Goal: Obtain resource: Obtain resource

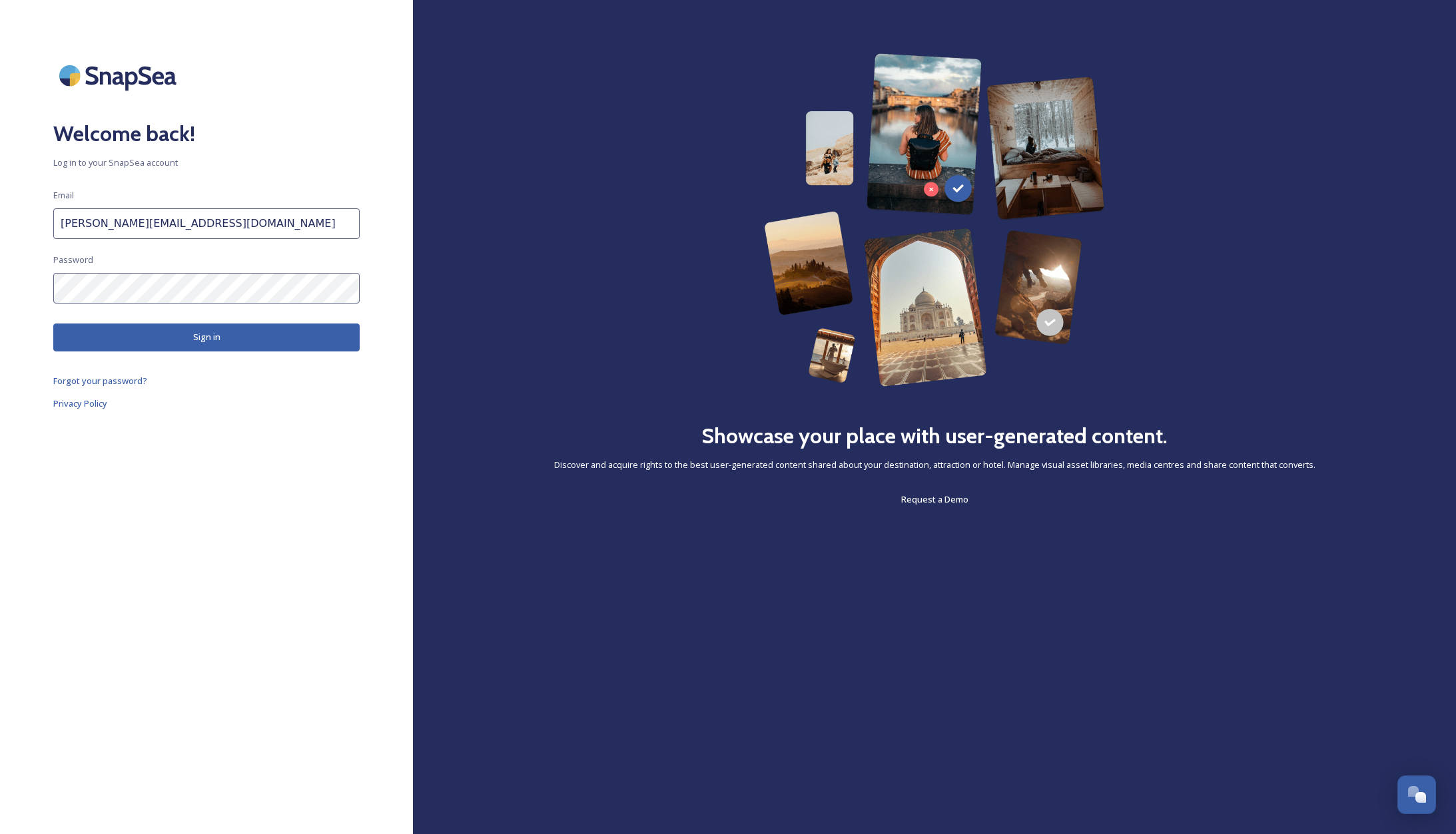
click at [147, 341] on button "Sign in" at bounding box center [207, 337] width 307 height 28
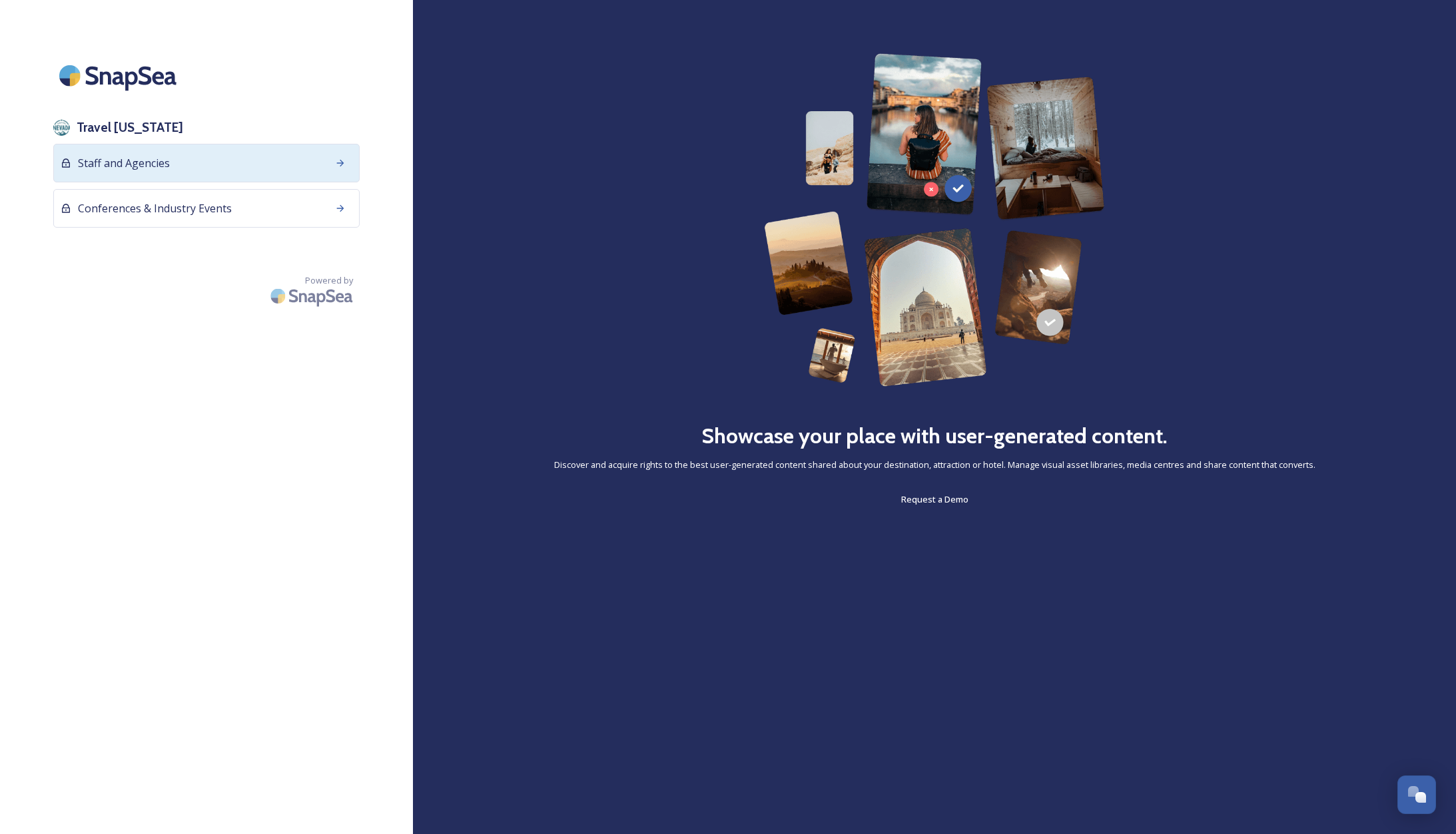
click at [243, 158] on div "Staff and Agencies" at bounding box center [207, 163] width 307 height 39
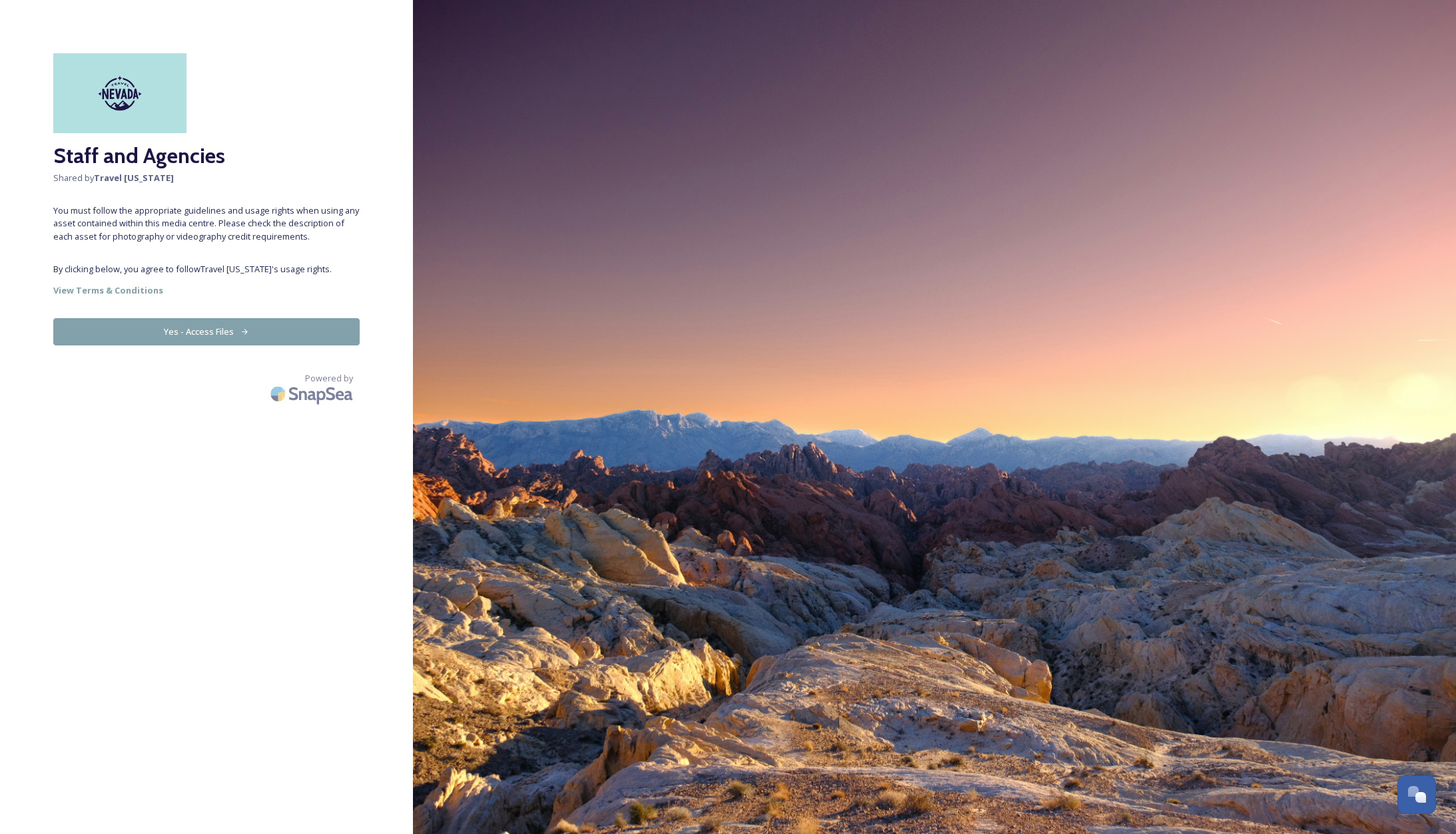
drag, startPoint x: 243, startPoint y: 327, endPoint x: 313, endPoint y: 336, distance: 70.6
click at [243, 327] on button "Yes - Access Files" at bounding box center [207, 332] width 307 height 28
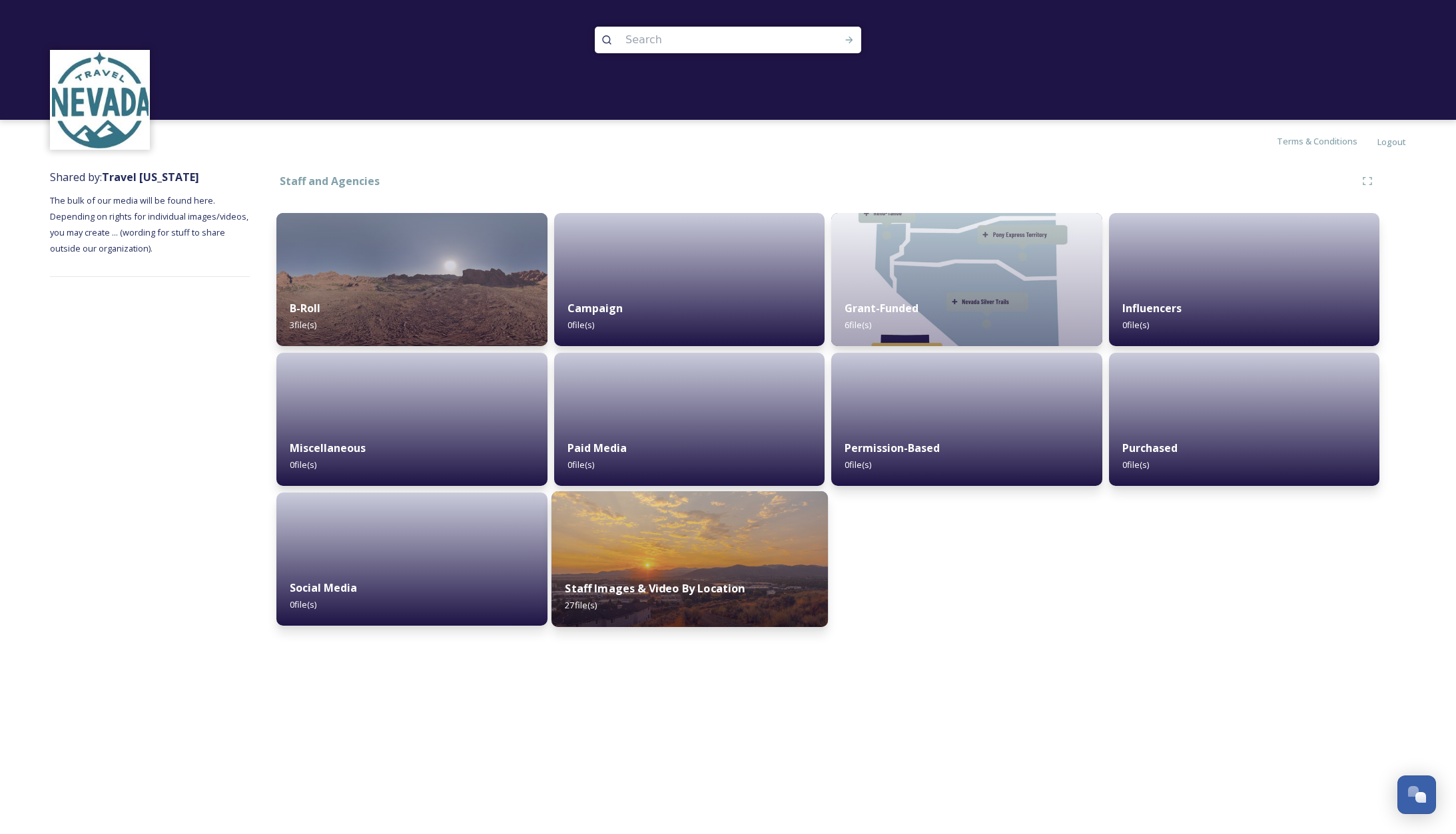
click at [691, 556] on img at bounding box center [689, 559] width 276 height 135
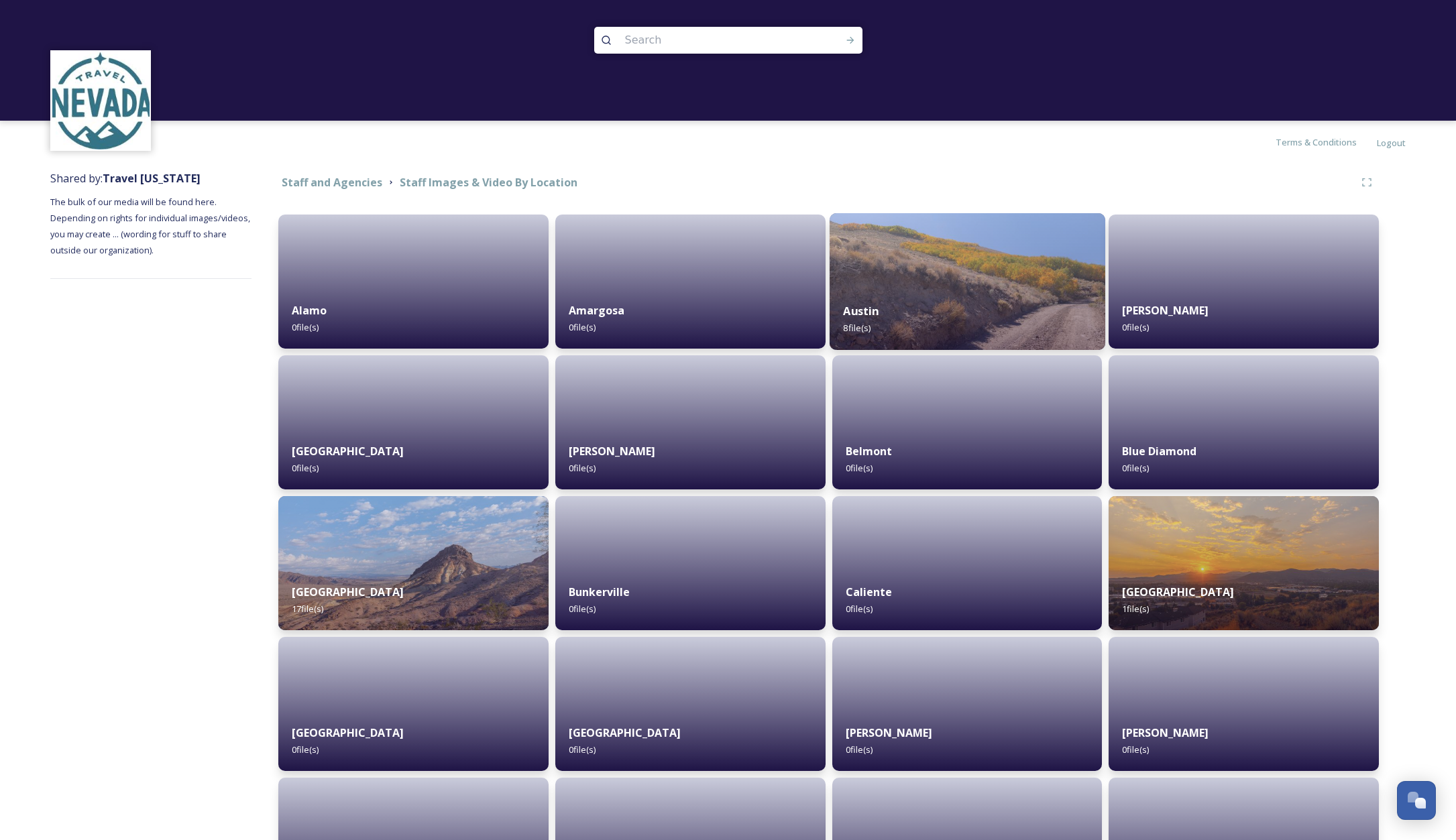
click at [992, 277] on img at bounding box center [967, 281] width 276 height 136
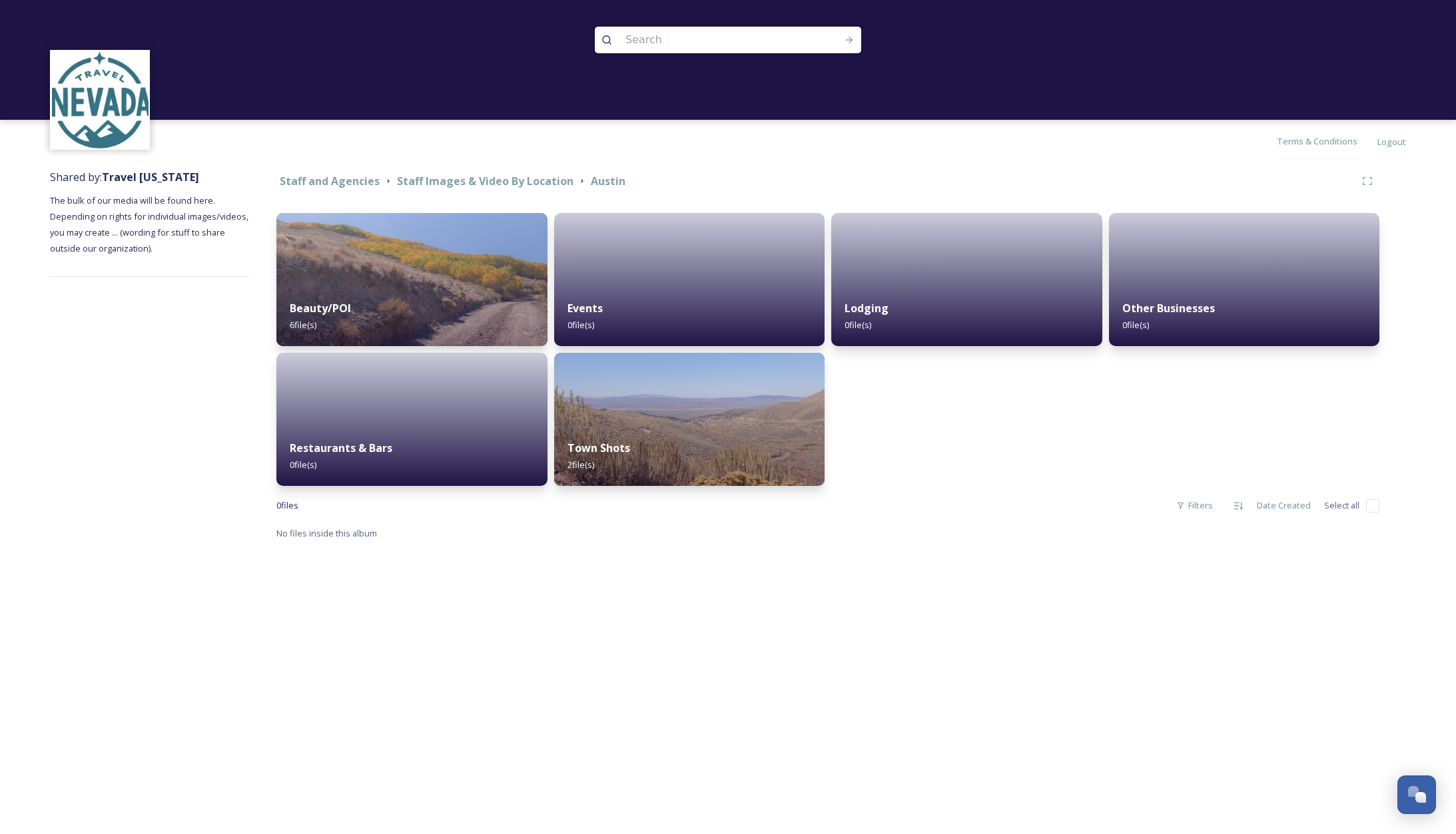
click at [892, 571] on div "Terms & Conditions Logout Shared by: Travel [US_STATE] The bulk of our media wi…" at bounding box center [728, 417] width 1456 height 834
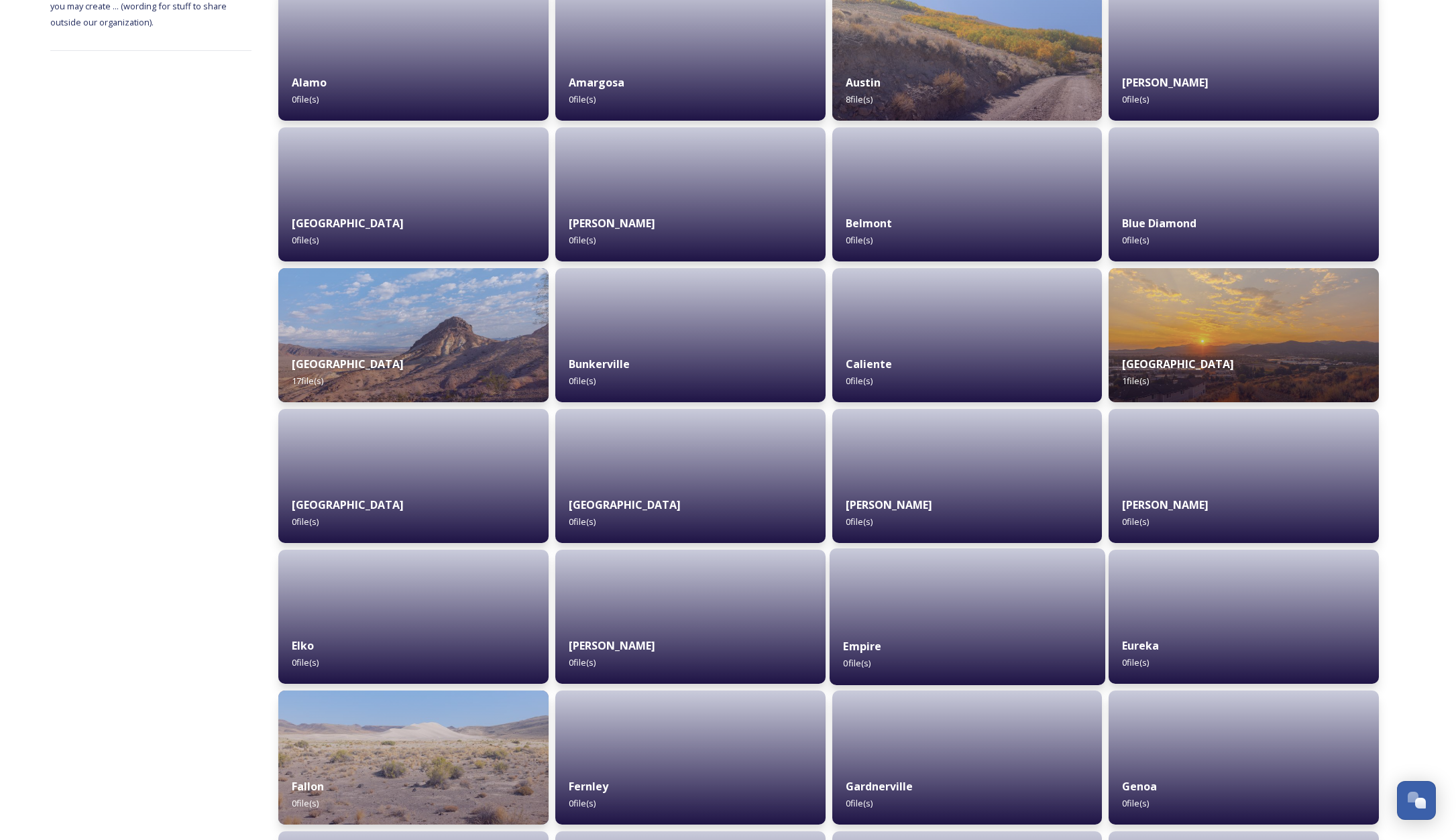
scroll to position [229, 0]
click at [610, 621] on div at bounding box center [691, 616] width 276 height 136
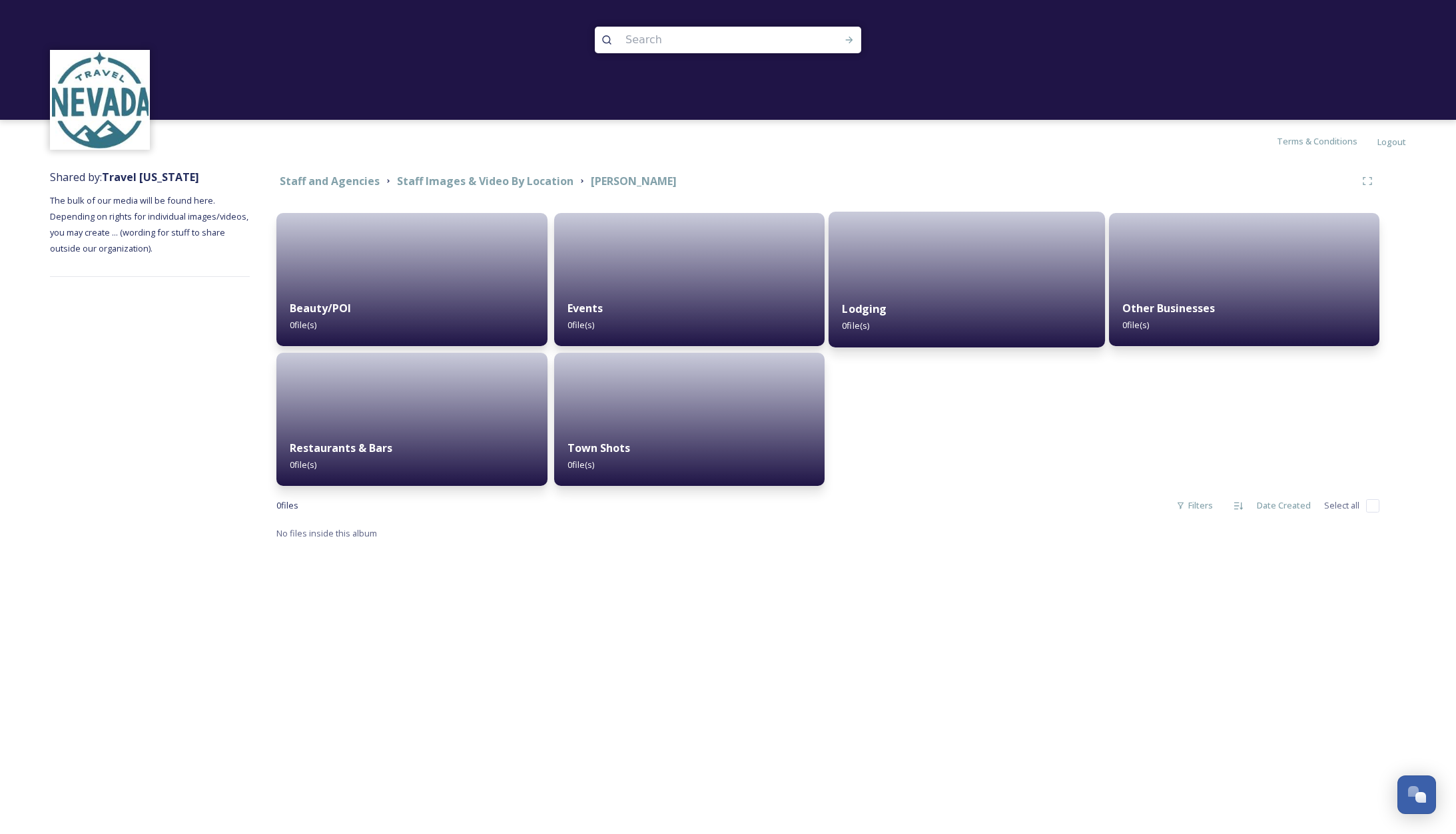
click at [949, 284] on div at bounding box center [966, 279] width 276 height 135
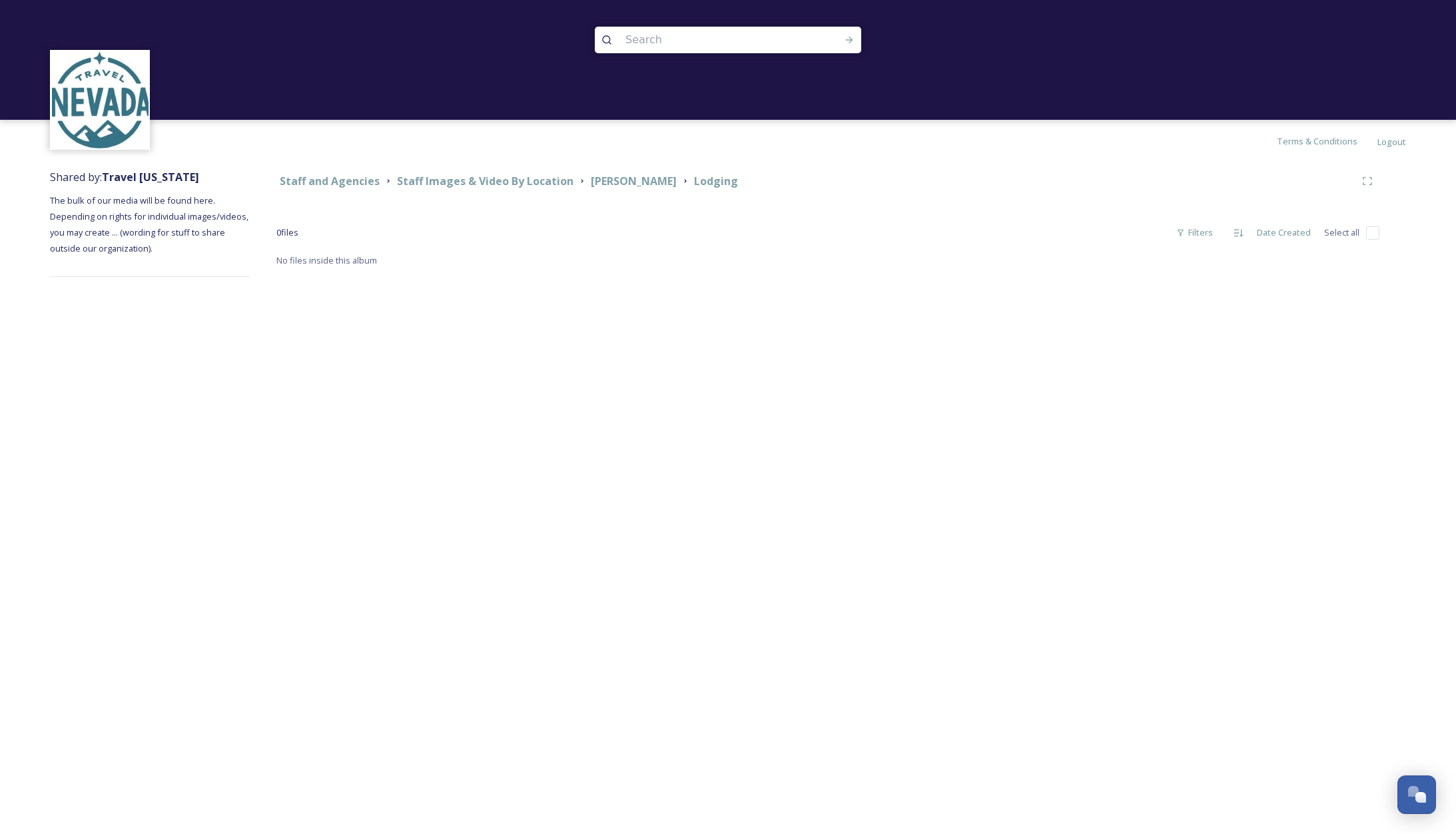
click at [627, 410] on div "Terms & Conditions Logout Shared by: Travel [US_STATE] The bulk of our media wi…" at bounding box center [728, 417] width 1456 height 834
click at [847, 243] on div "0 file s Filters Date Created Select all" at bounding box center [827, 232] width 1102 height 26
click at [523, 180] on strong "Staff Images & Video By Location" at bounding box center [485, 181] width 176 height 15
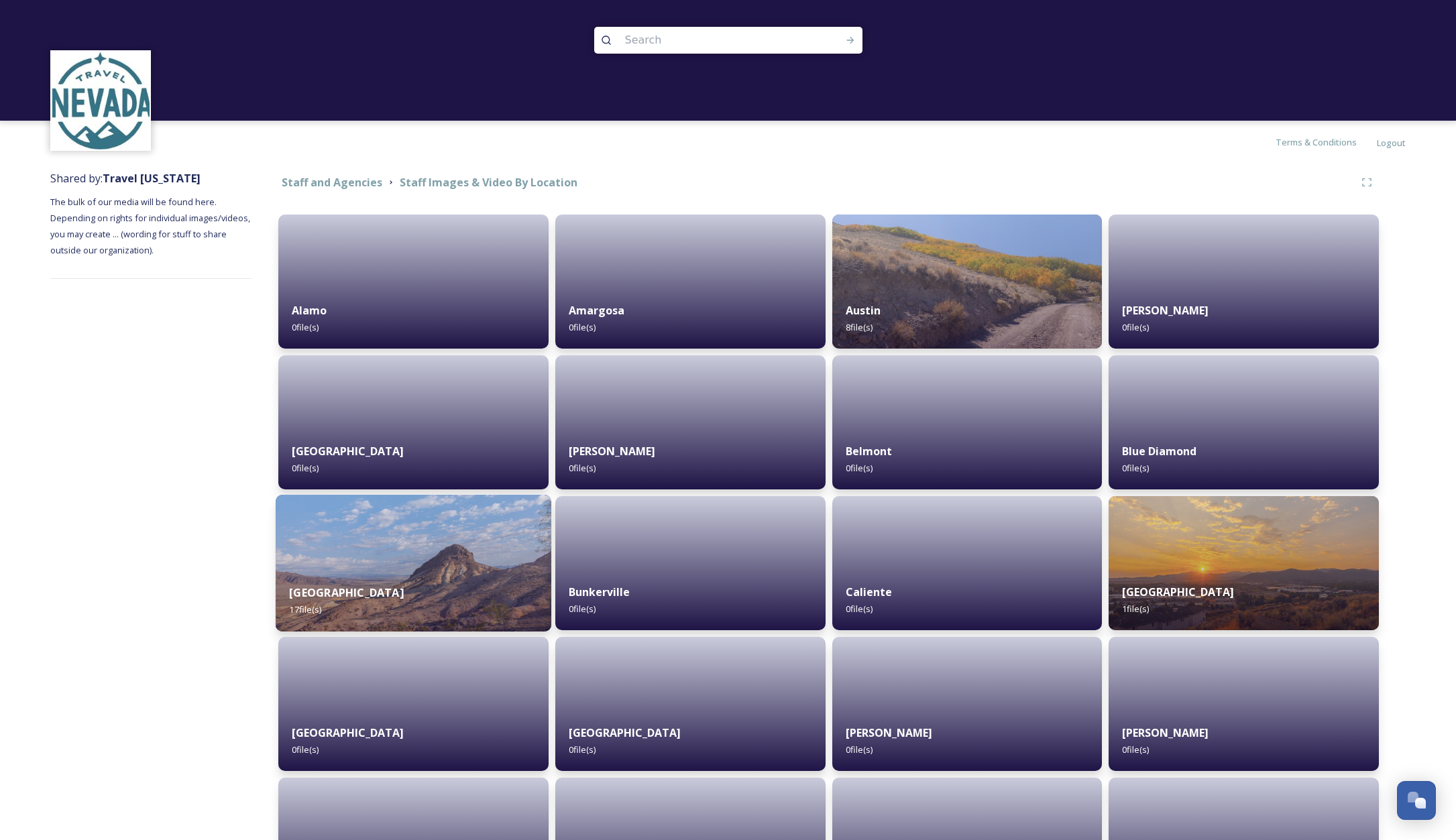
click at [481, 565] on img at bounding box center [414, 563] width 276 height 136
